Goal: Task Accomplishment & Management: Manage account settings

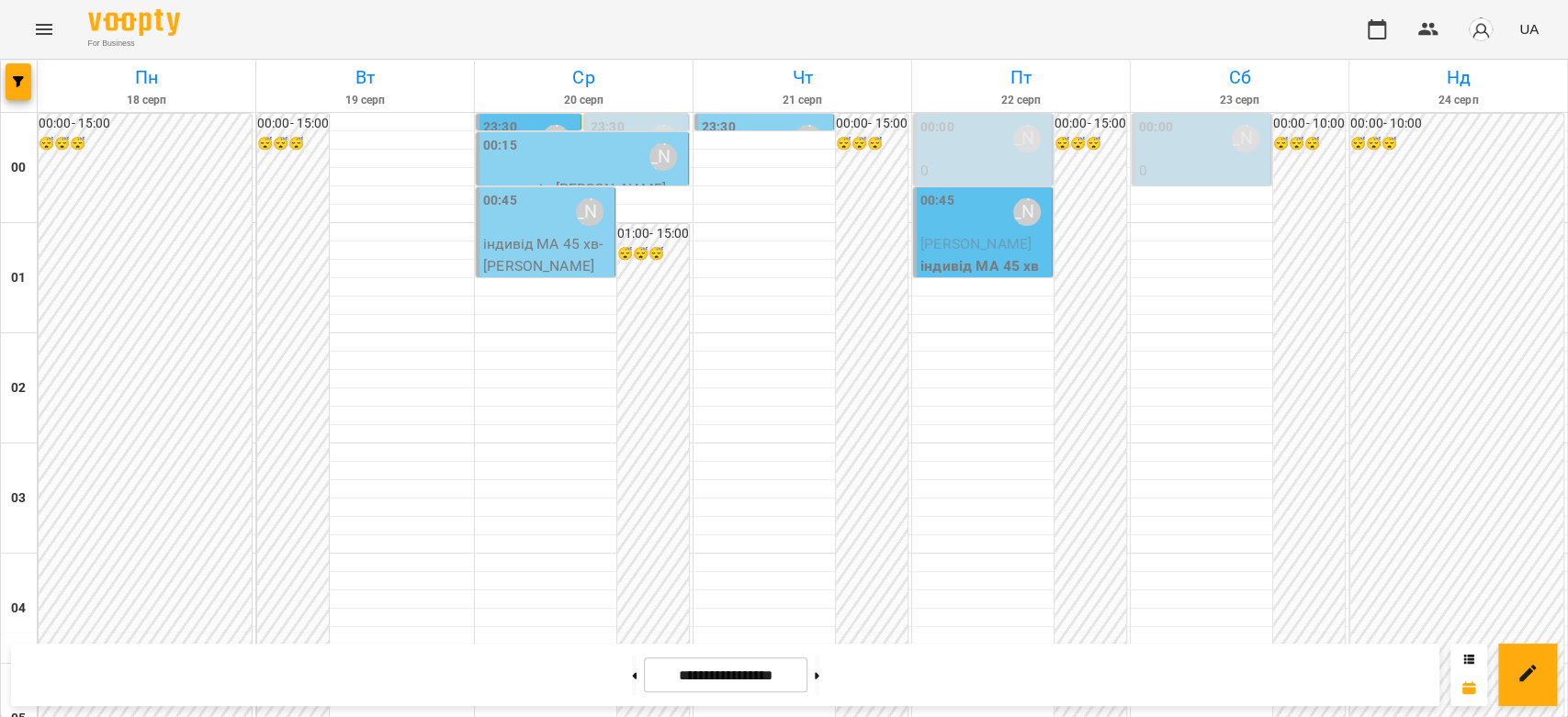
scroll to position [2123, 0]
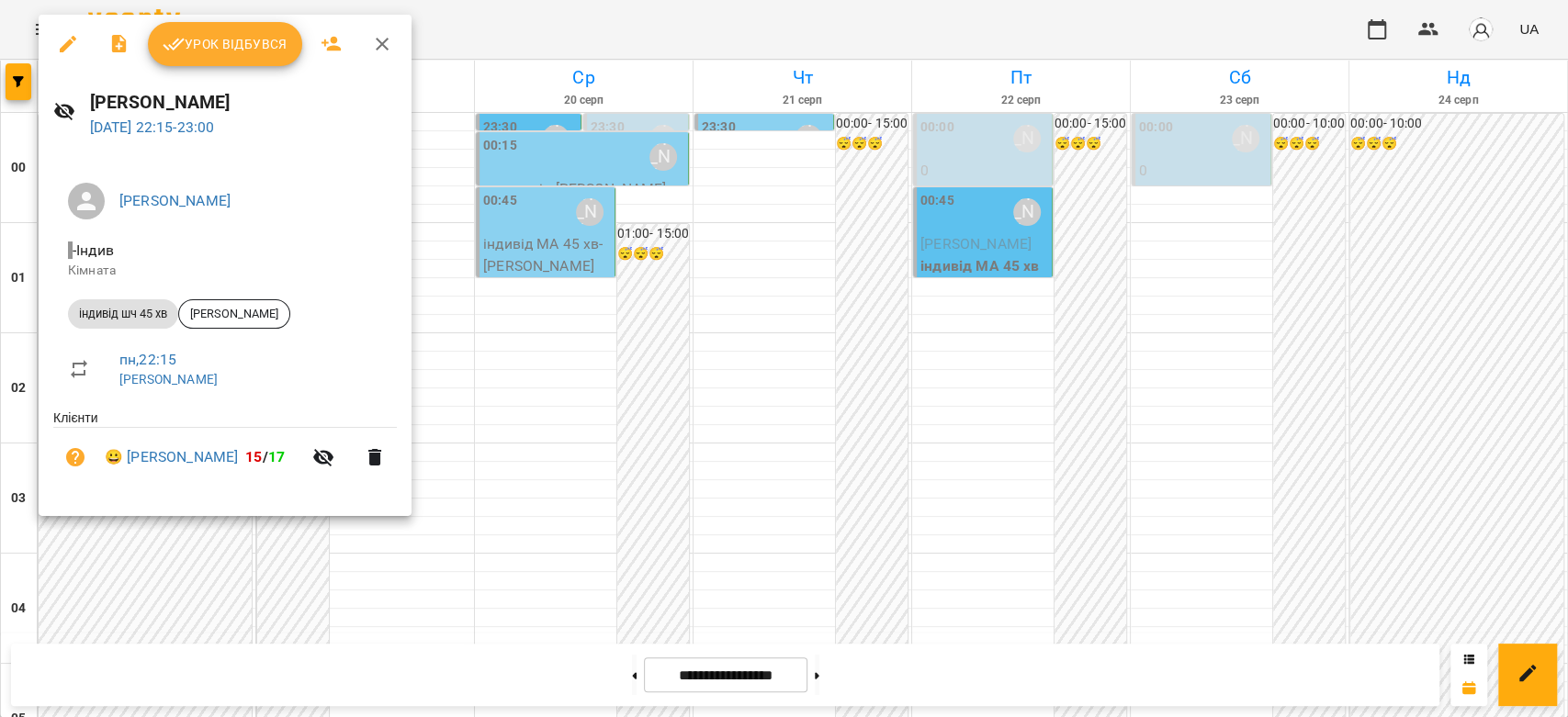
click at [238, 53] on span "Урок відбувся" at bounding box center [225, 44] width 125 height 22
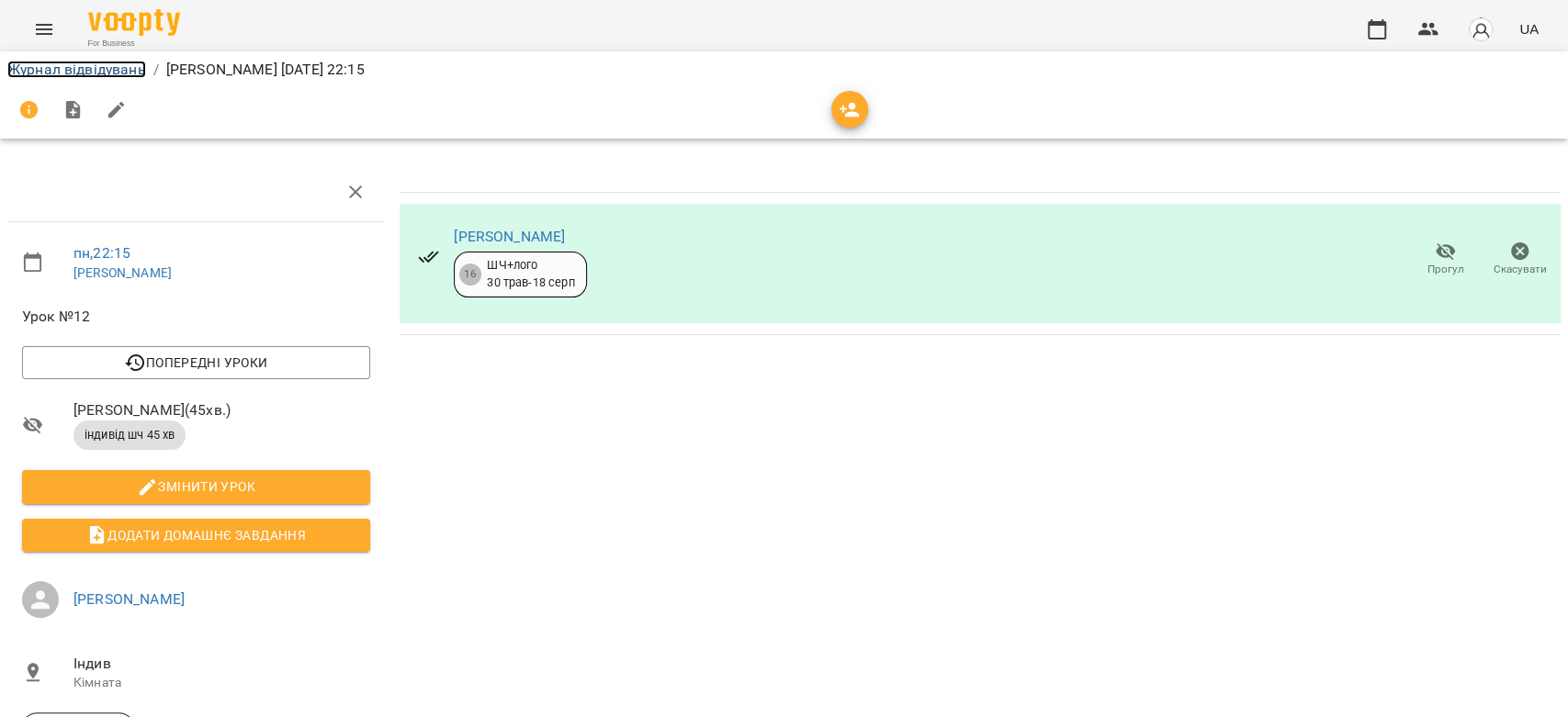
click at [88, 61] on link "Журнал відвідувань" at bounding box center [76, 70] width 139 height 18
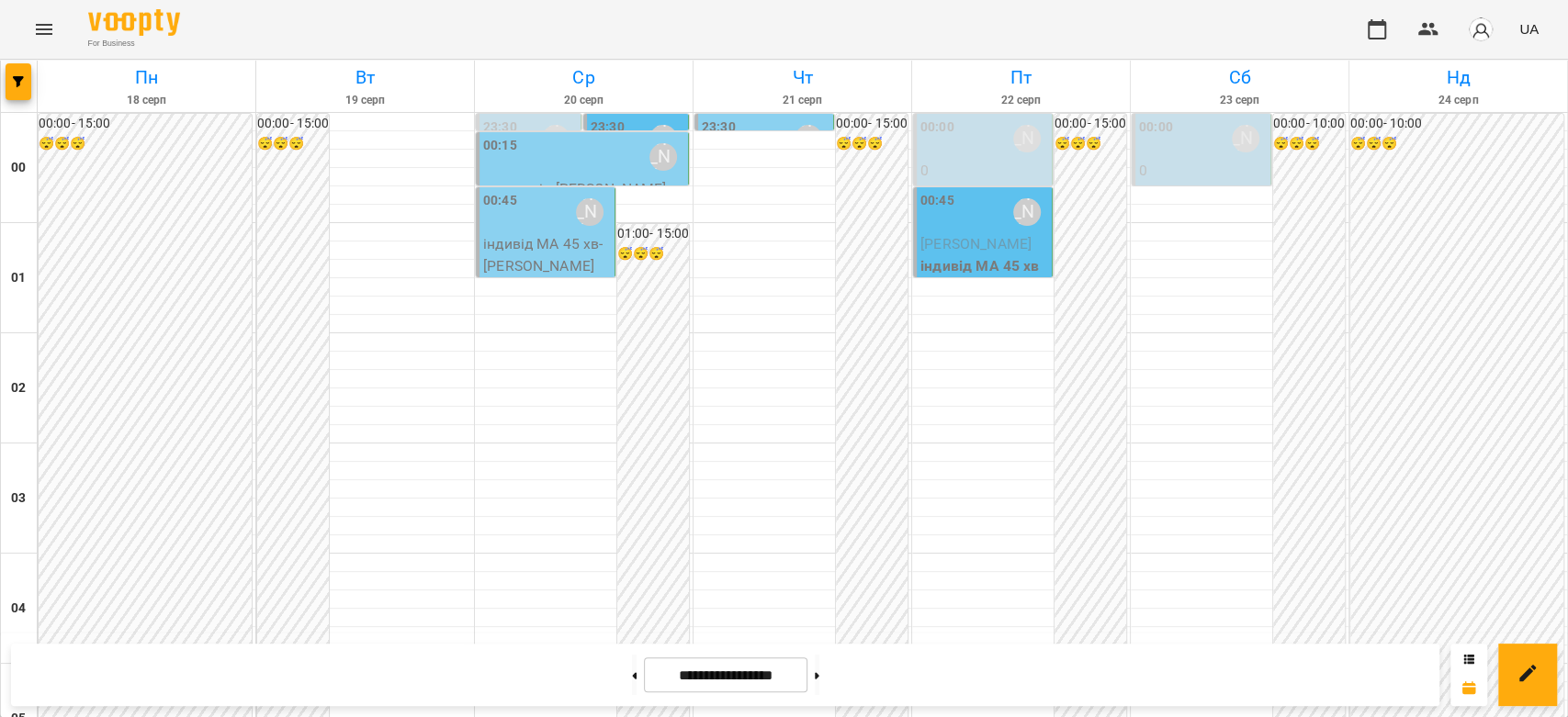
scroll to position [2123, 0]
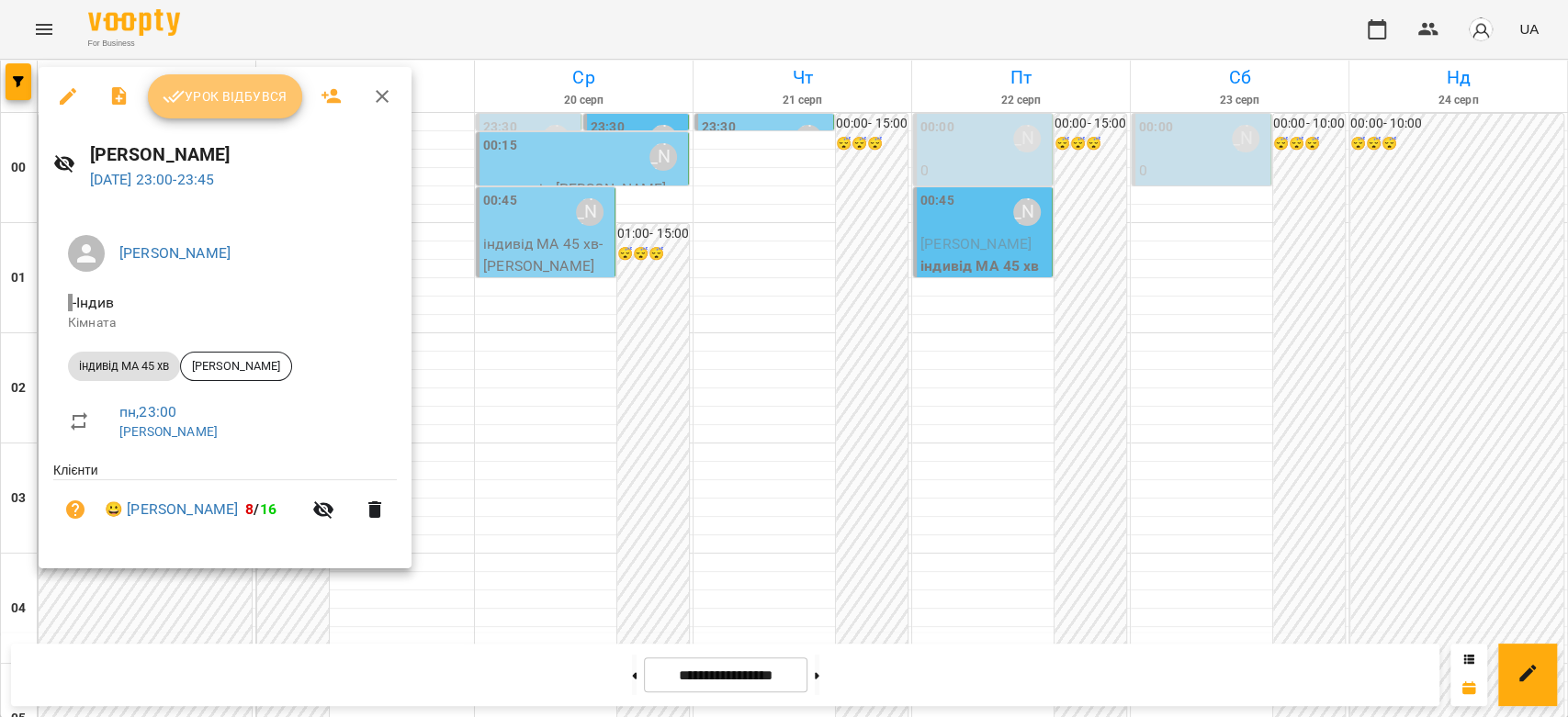
click at [228, 117] on button "Урок відбувся" at bounding box center [225, 96] width 154 height 44
